Goal: Navigation & Orientation: Find specific page/section

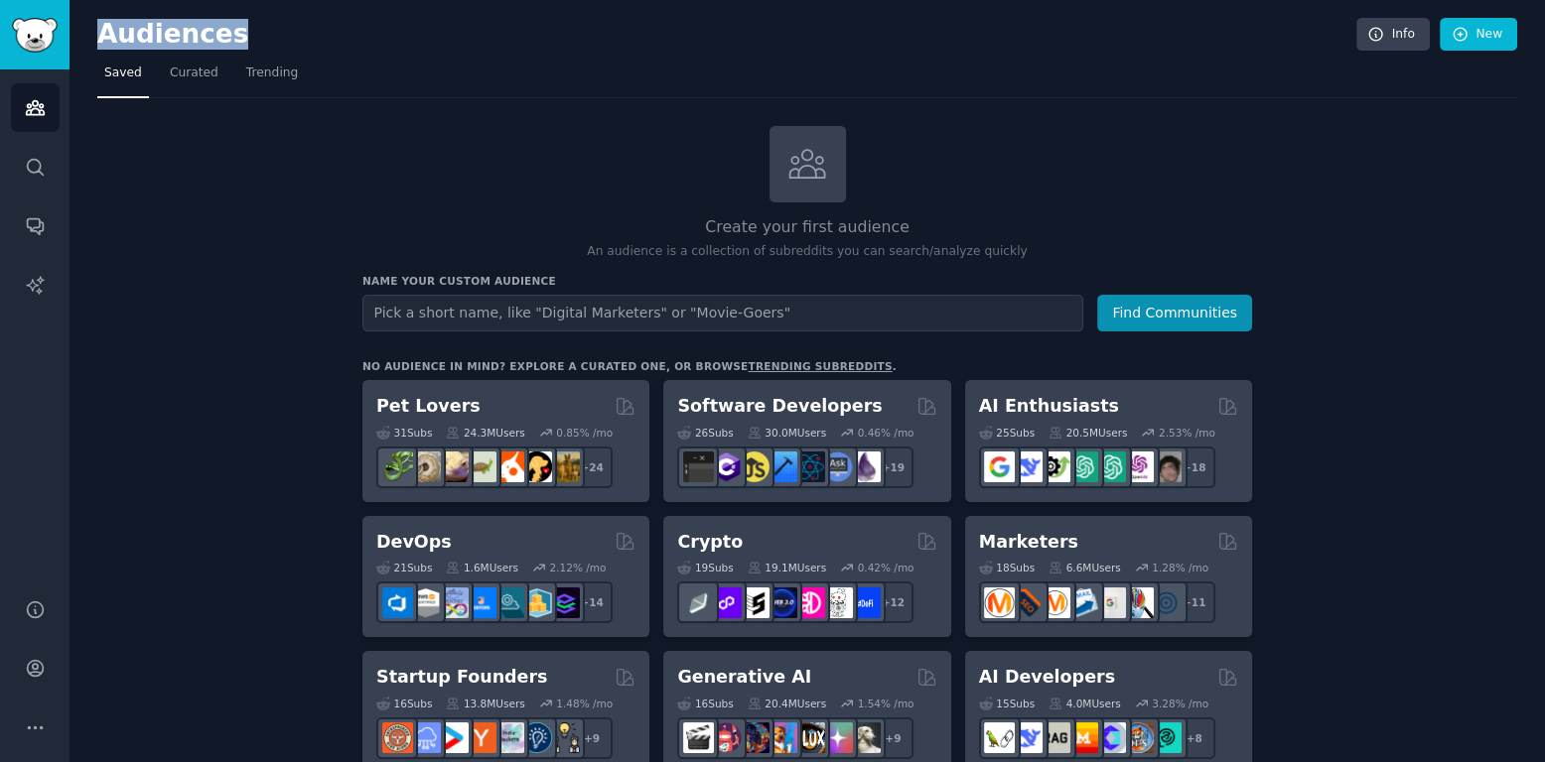
drag, startPoint x: 248, startPoint y: 35, endPoint x: 93, endPoint y: 39, distance: 154.9
click at [97, 39] on h2 "Audiences" at bounding box center [726, 35] width 1259 height 32
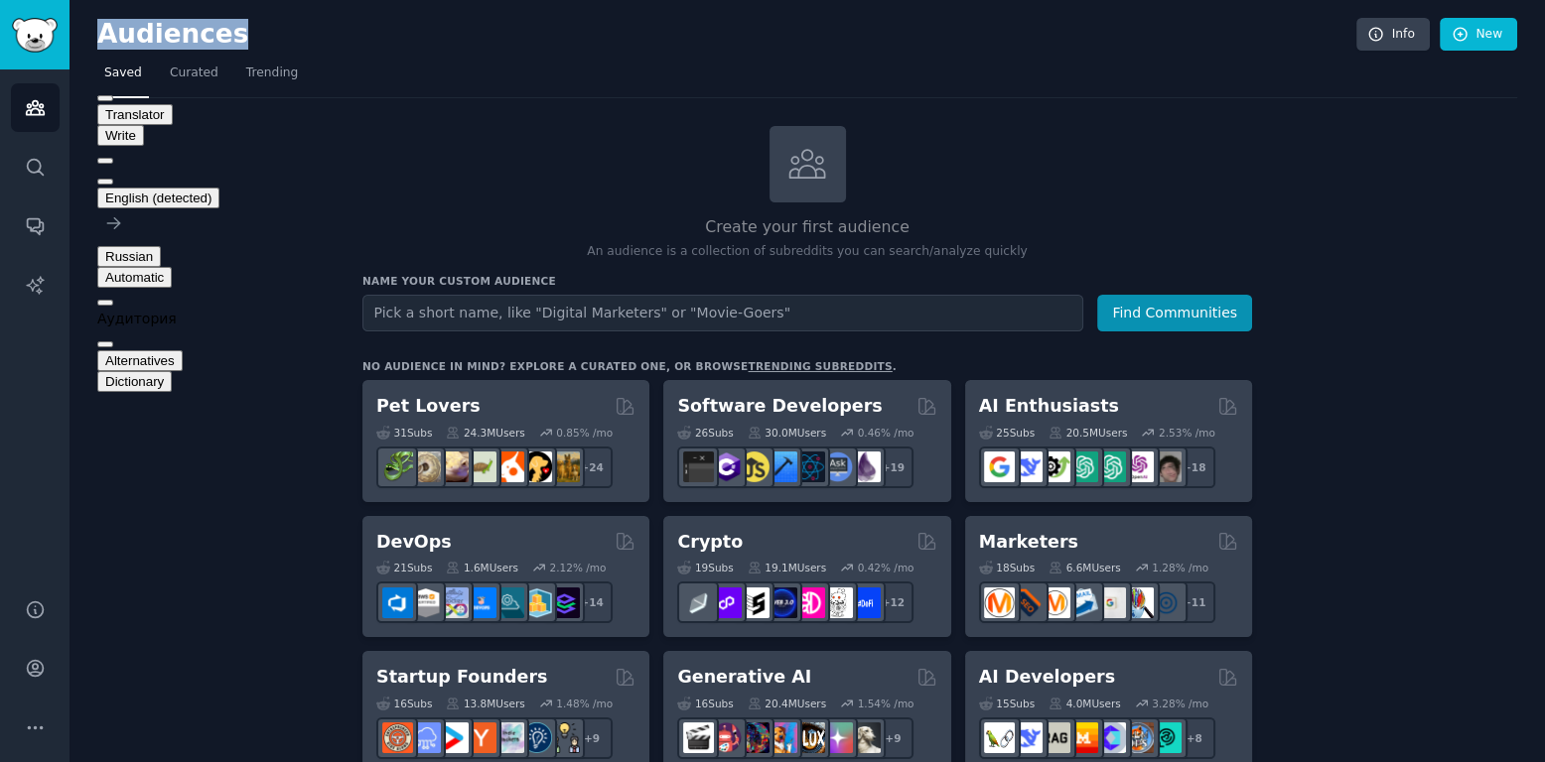
click at [113, 179] on button at bounding box center [105, 182] width 16 height 6
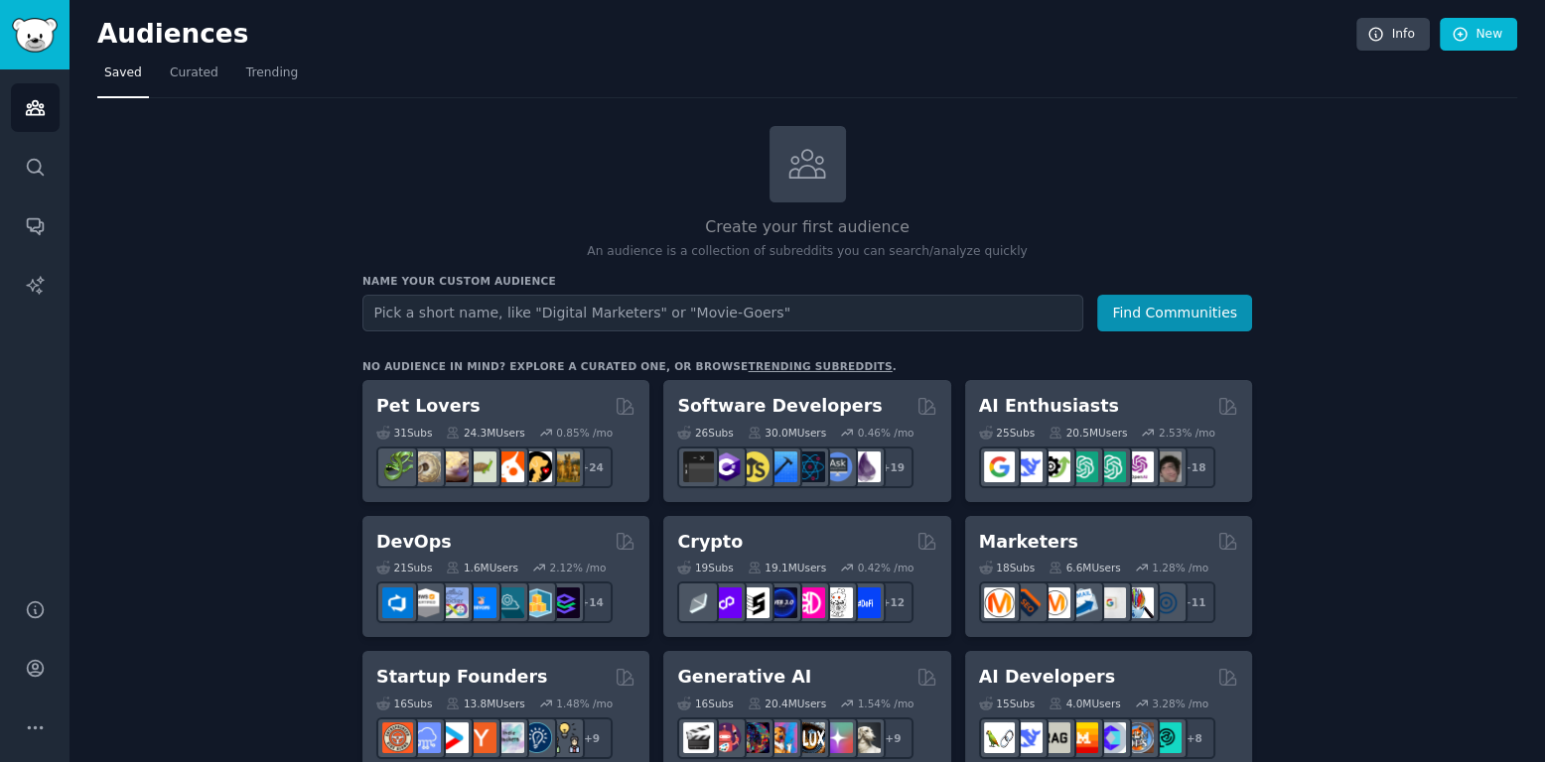
click at [302, 38] on h2 "Audiences" at bounding box center [726, 35] width 1259 height 32
drag, startPoint x: 216, startPoint y: 32, endPoint x: 98, endPoint y: 28, distance: 118.2
click at [98, 28] on h2 "Audiences" at bounding box center [726, 35] width 1259 height 32
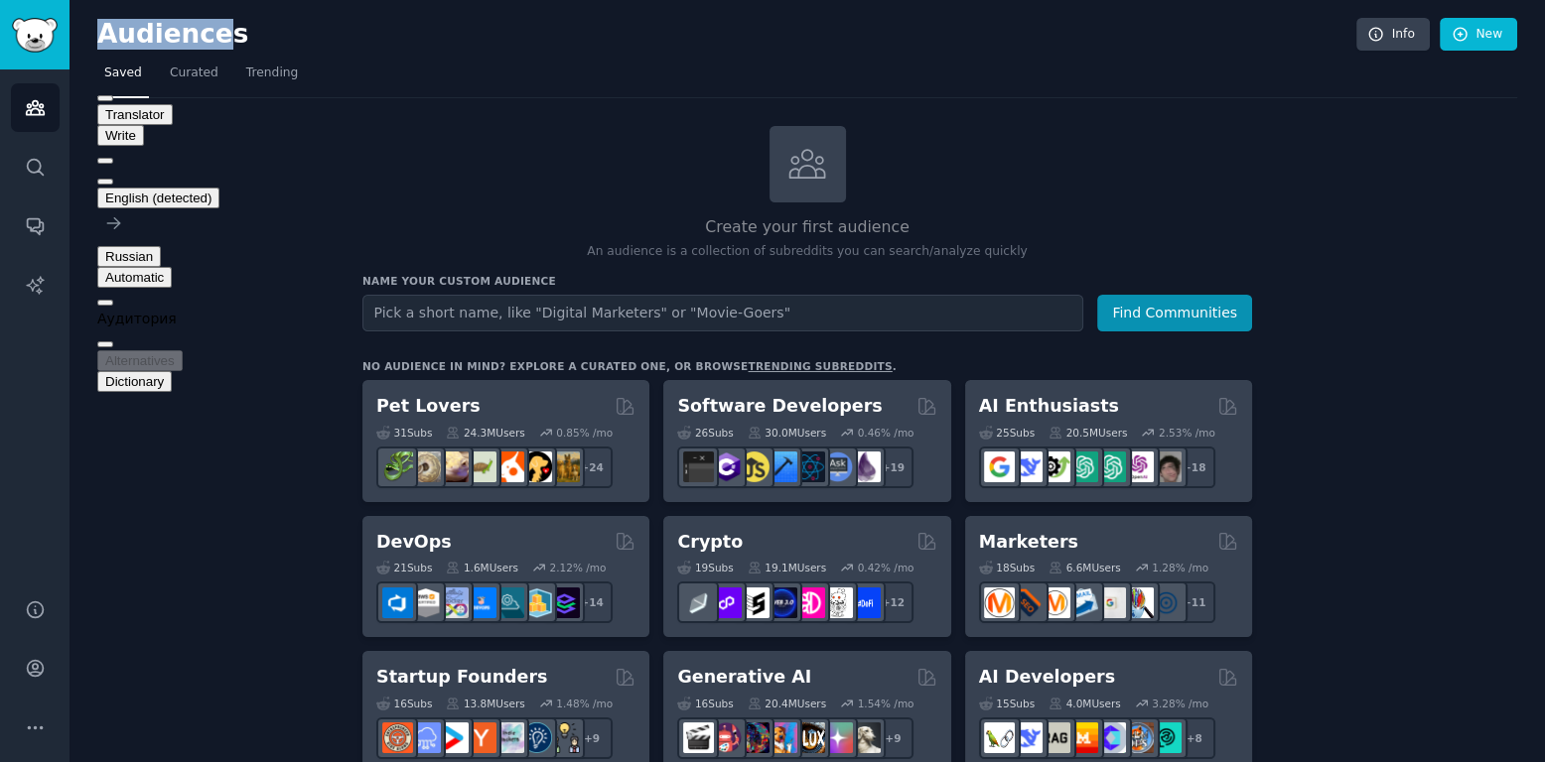
click at [171, 309] on div "Аудитория" at bounding box center [158, 319] width 122 height 21
click at [219, 309] on div "Аудитория" at bounding box center [158, 319] width 122 height 21
click at [113, 179] on button at bounding box center [105, 182] width 16 height 6
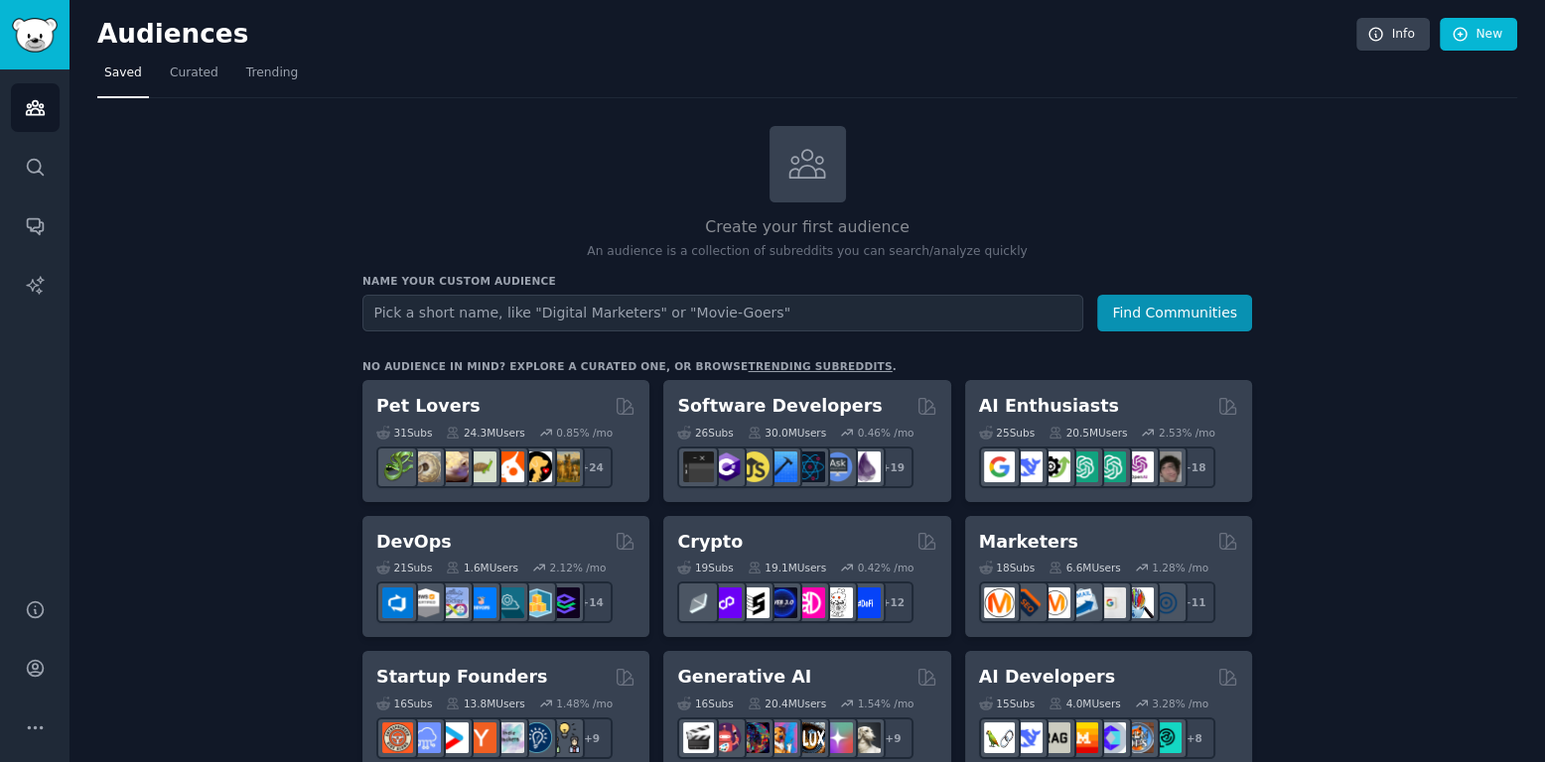
click at [153, 33] on h2 "Audiences" at bounding box center [726, 35] width 1259 height 32
